Goal: Information Seeking & Learning: Check status

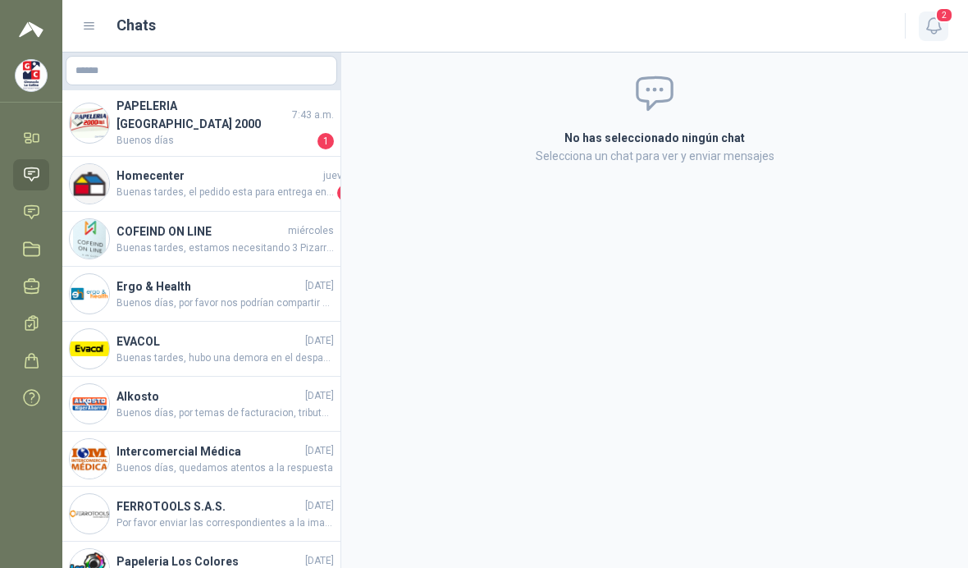
click at [939, 26] on icon "button" at bounding box center [934, 26] width 21 height 21
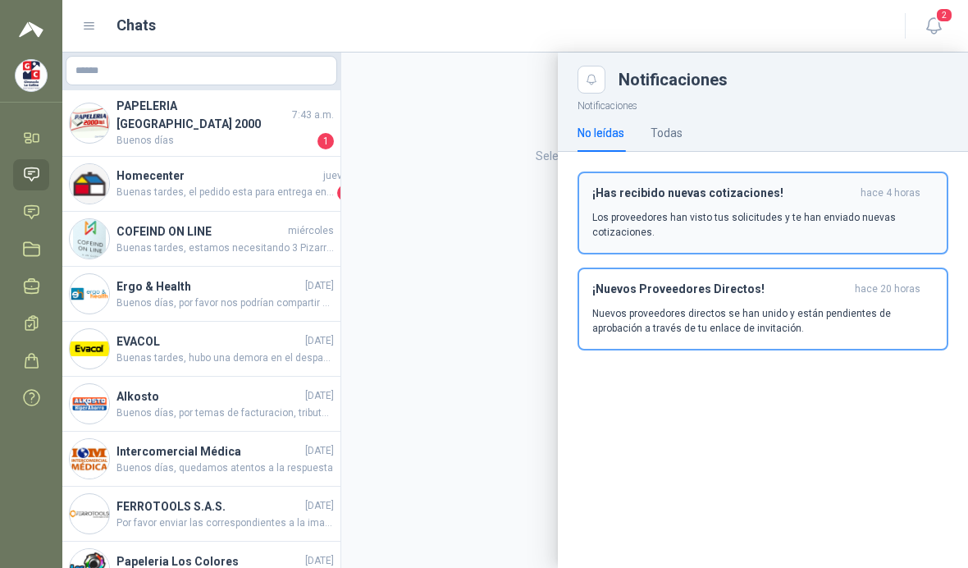
click at [855, 204] on div "¡Has recibido nuevas cotizaciones! hace 4 horas Los proveedores han visto tus s…" at bounding box center [762, 212] width 341 height 53
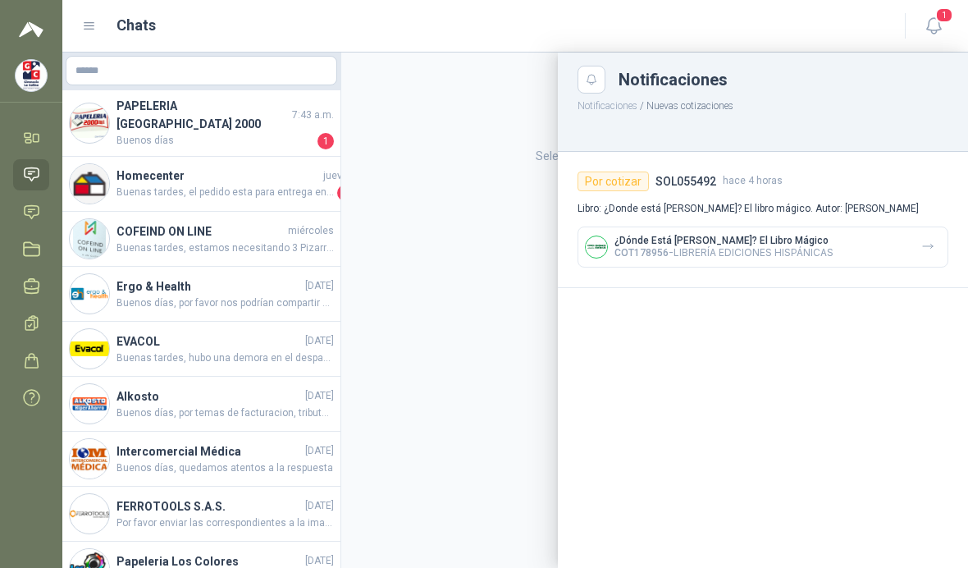
click at [850, 213] on p "Libro: ¿Donde está [PERSON_NAME]? El libro mágico. Autor: [PERSON_NAME]" at bounding box center [762, 209] width 371 height 16
click at [839, 239] on div "¿Dónde Está [PERSON_NAME]? El Libro Mágico COT178956 - LIBRERÍA EDICIONES HISPÁ…" at bounding box center [762, 246] width 371 height 41
click at [833, 253] on p "COT178956 - LIBRERÍA EDICIONES HISPÁNICAS" at bounding box center [723, 252] width 219 height 12
click at [824, 241] on p "¿Dónde Está [PERSON_NAME]? El Libro Mágico" at bounding box center [723, 240] width 219 height 11
click at [921, 246] on button "button" at bounding box center [928, 247] width 26 height 26
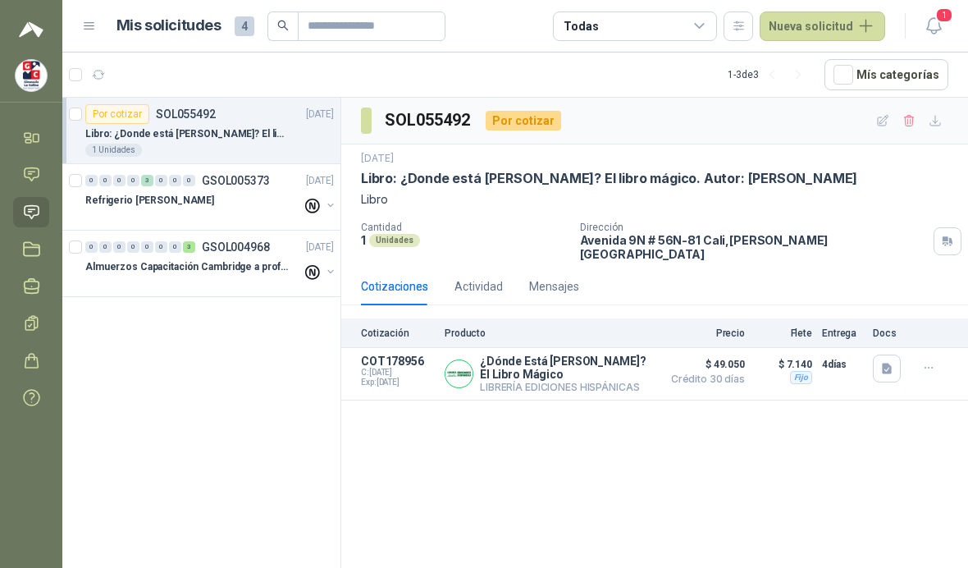
scroll to position [50, 0]
click at [847, 397] on div "SOL055492 Por cotizar [DATE] Libro: ¿Donde está [PERSON_NAME]? El libro mágico.…" at bounding box center [654, 336] width 627 height 476
click at [619, 363] on button "Detalles" at bounding box center [614, 374] width 77 height 22
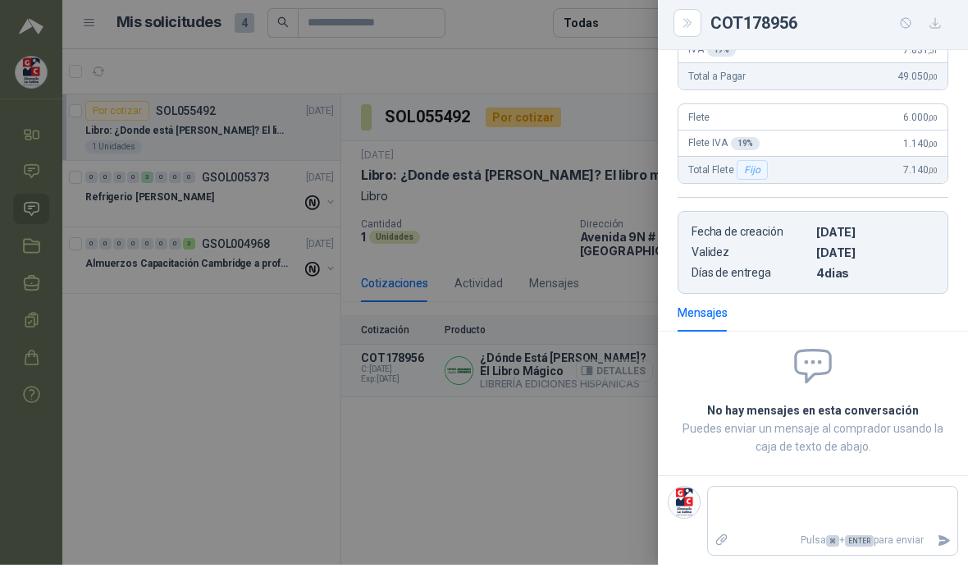
scroll to position [58, 0]
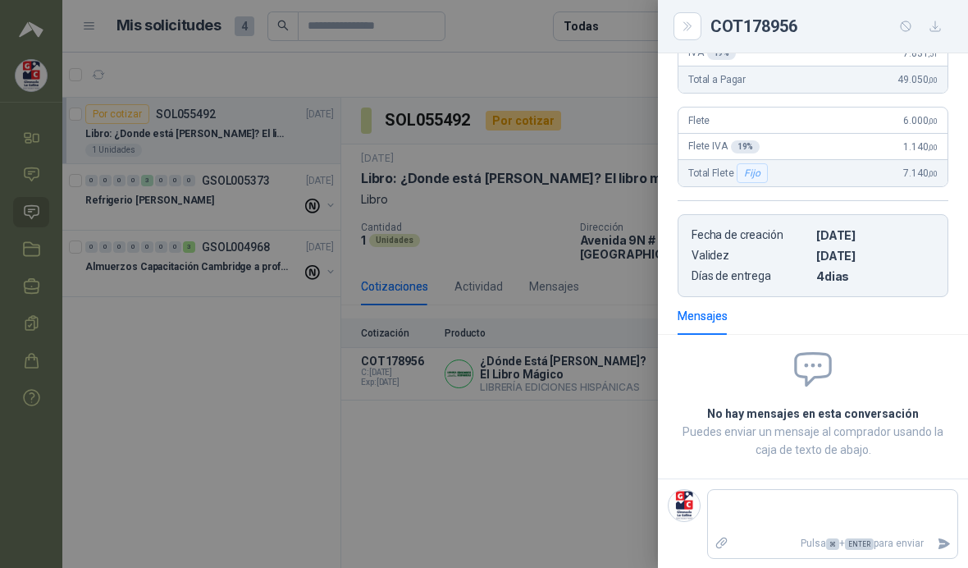
click at [576, 415] on div at bounding box center [484, 284] width 968 height 568
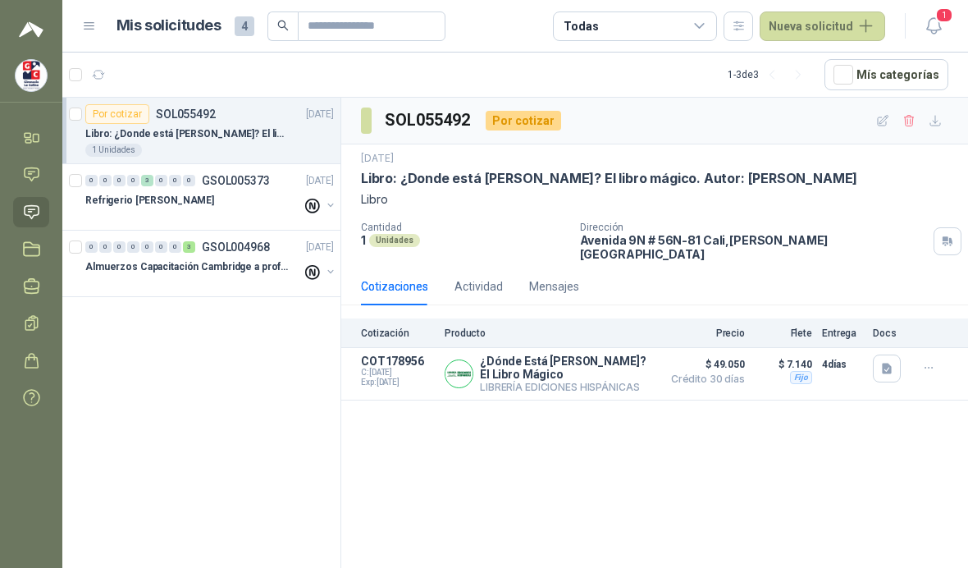
scroll to position [23, 0]
click at [724, 421] on div "SOL055492 Por cotizar [DATE] Libro: ¿Donde está [PERSON_NAME]? El libro mágico.…" at bounding box center [654, 336] width 627 height 476
click at [395, 354] on div "COT178956 C: [DATE] Exp: [DATE]" at bounding box center [398, 373] width 74 height 39
click at [436, 415] on div "SOL055492 Por cotizar [DATE] Libro: ¿Donde está [PERSON_NAME]? El libro mágico.…" at bounding box center [654, 336] width 627 height 476
click at [933, 354] on button "button" at bounding box center [928, 367] width 26 height 26
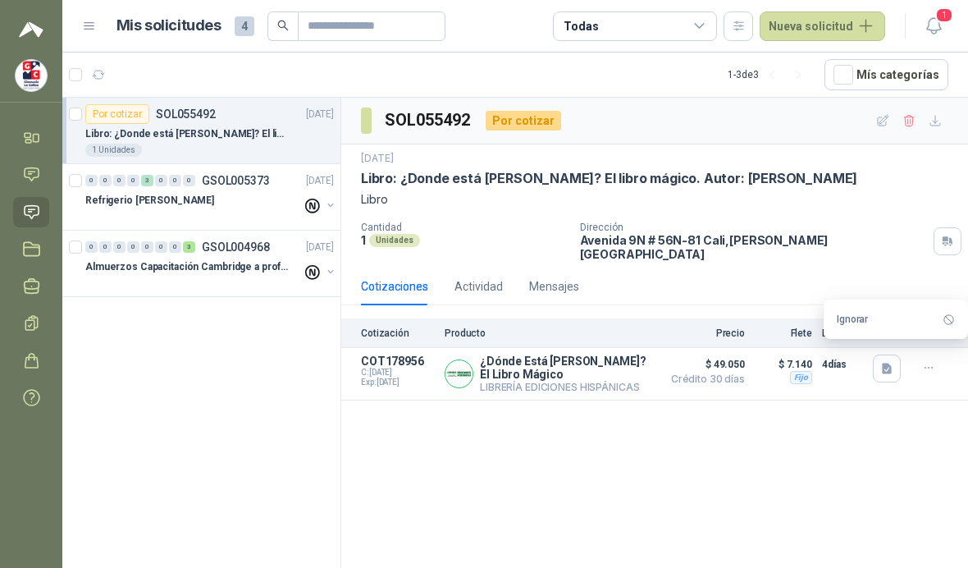
click at [907, 409] on div "SOL055492 Por cotizar [DATE] Libro: ¿Donde está [PERSON_NAME]? El libro mágico.…" at bounding box center [654, 336] width 627 height 476
click at [379, 358] on div "COT178956 C: [DATE] Exp: [DATE]" at bounding box center [398, 373] width 74 height 39
click at [589, 367] on icon "button" at bounding box center [587, 373] width 12 height 12
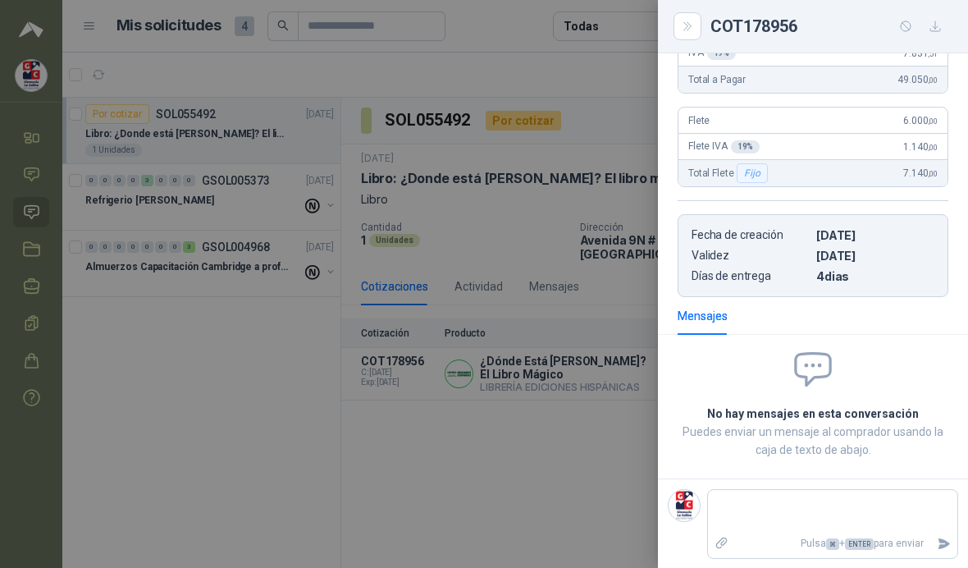
click at [516, 400] on div at bounding box center [484, 284] width 968 height 568
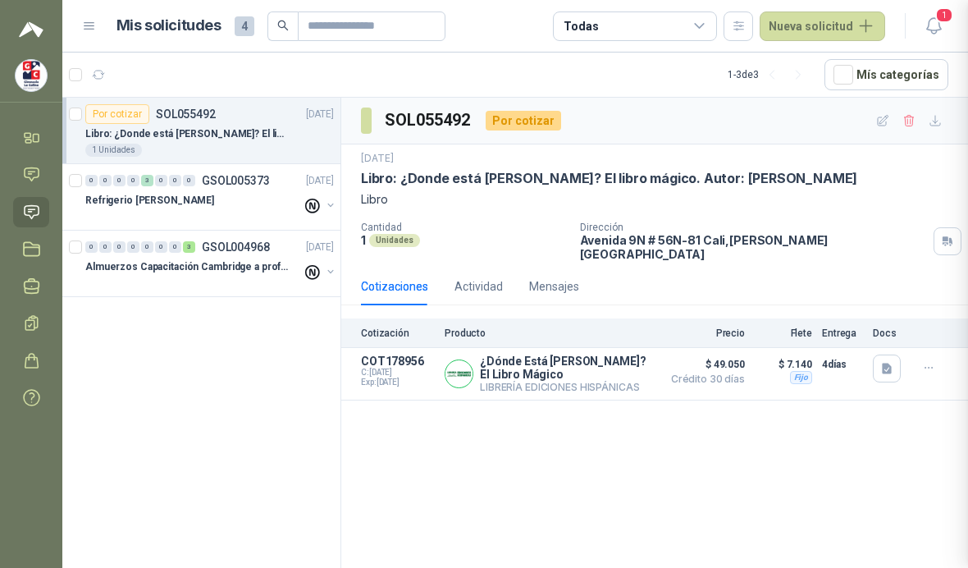
click at [504, 400] on div "SOL055492 Por cotizar [DATE] Libro: ¿Donde está [PERSON_NAME]? El libro mágico.…" at bounding box center [654, 336] width 627 height 476
click at [726, 364] on article "COT178956 C: [DATE] Exp: [DATE] ¿Dónde Está [PERSON_NAME]? El Libro Mágico LIBR…" at bounding box center [654, 374] width 627 height 52
click at [482, 277] on div "Actividad" at bounding box center [478, 286] width 48 height 18
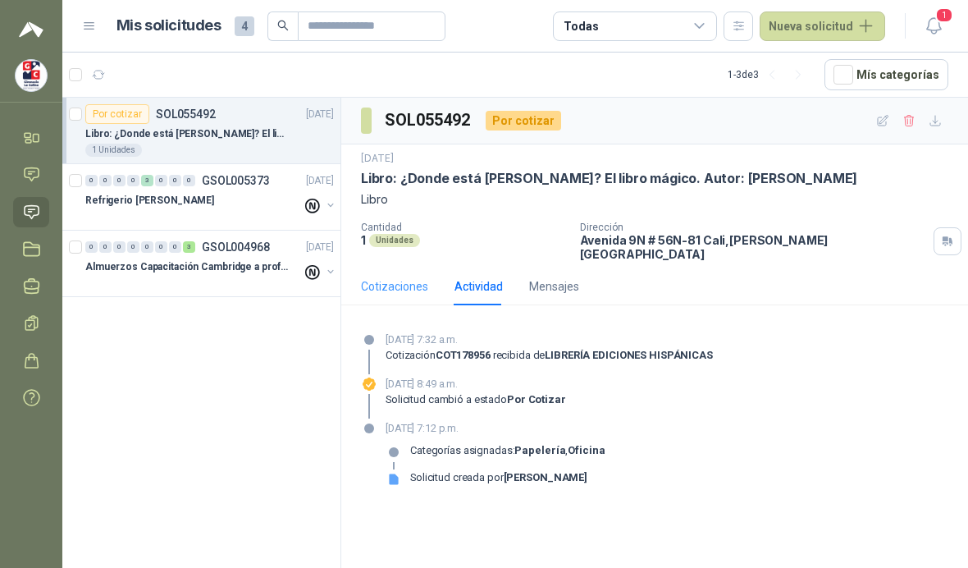
click at [417, 269] on div "Cotizaciones" at bounding box center [394, 286] width 67 height 38
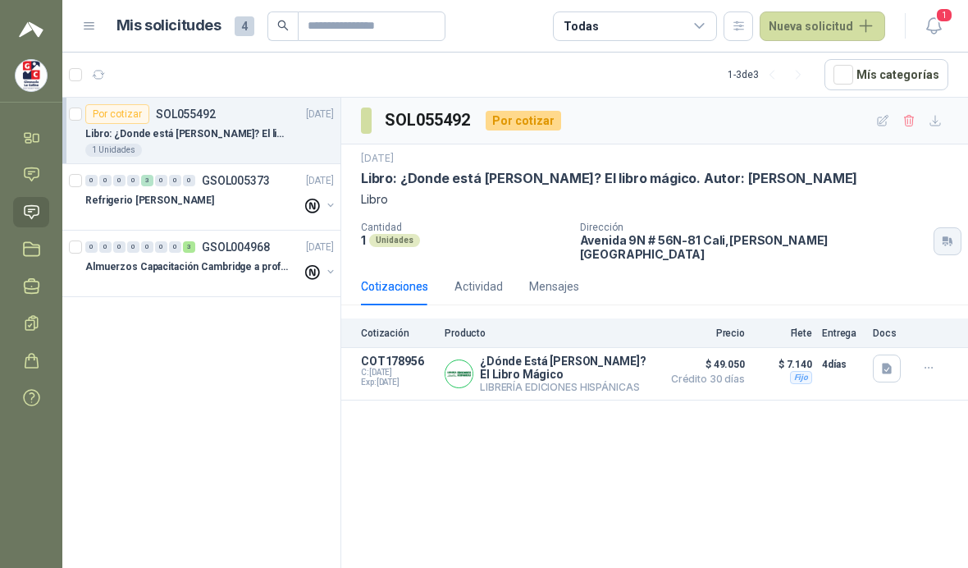
click at [949, 238] on icon "button" at bounding box center [950, 241] width 3 height 7
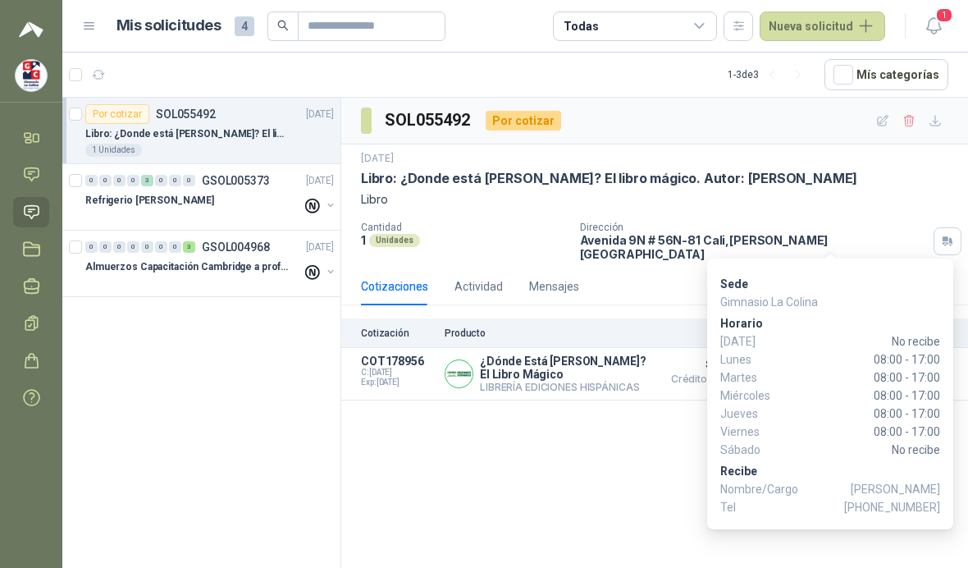
click at [897, 170] on div "Libro: ¿Donde está [PERSON_NAME]? El libro mágico. Autor: [PERSON_NAME]" at bounding box center [654, 178] width 587 height 17
